Goal: Complete application form

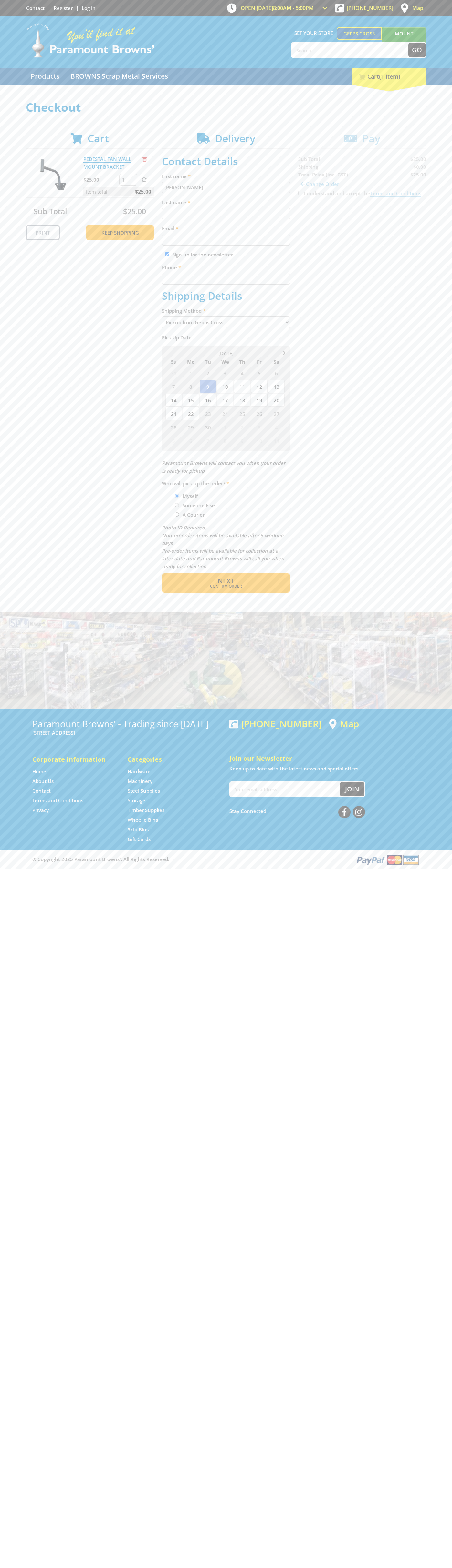
type input "[PERSON_NAME]"
type input "[EMAIL_ADDRESS][DOMAIN_NAME]"
type input "0293744000"
click at [225, 581] on span "Next" at bounding box center [225, 581] width 16 height 9
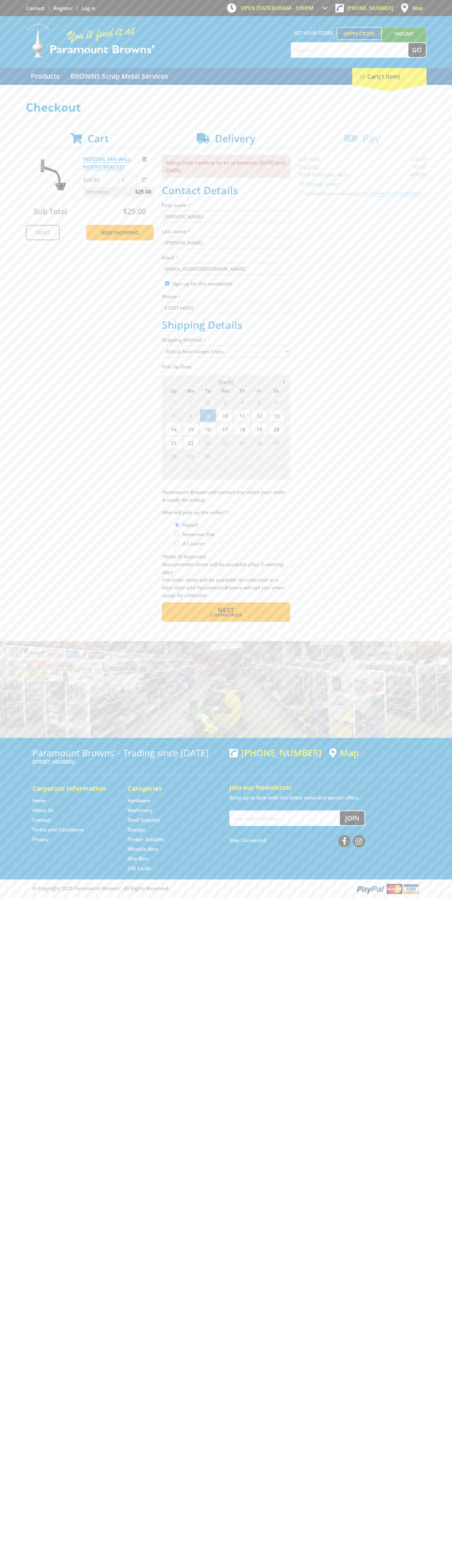
type input "[PERSON_NAME]"
click at [225, 615] on span "Confirm order" at bounding box center [225, 615] width 101 height 4
click at [225, 611] on span "Next" at bounding box center [225, 610] width 16 height 9
